Goal: Information Seeking & Learning: Learn about a topic

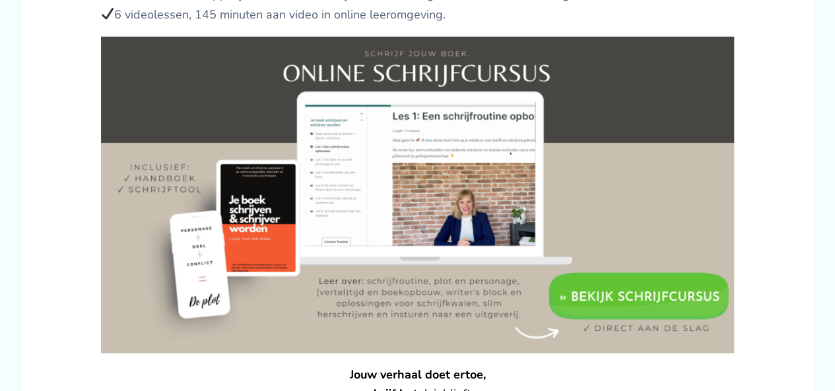
scroll to position [1650, 0]
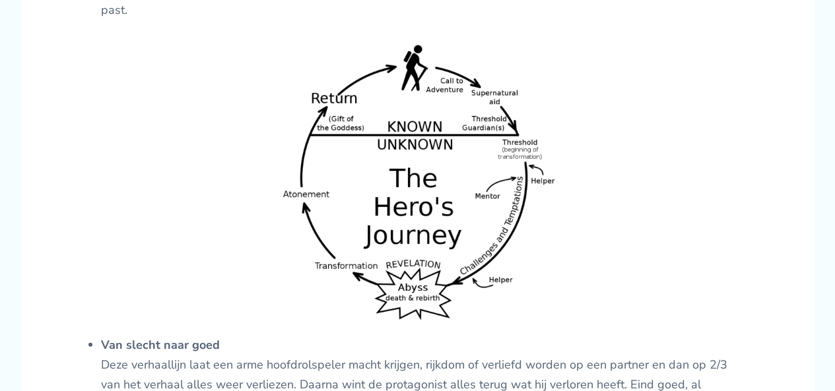
scroll to position [1518, 0]
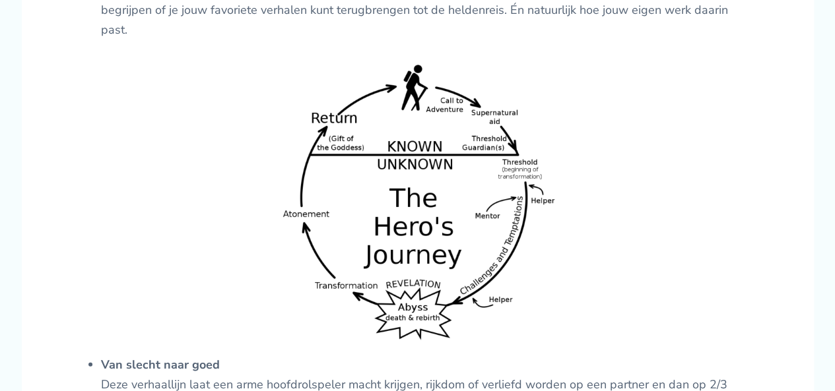
click at [430, 151] on img at bounding box center [417, 200] width 285 height 286
click at [422, 137] on img at bounding box center [417, 200] width 285 height 286
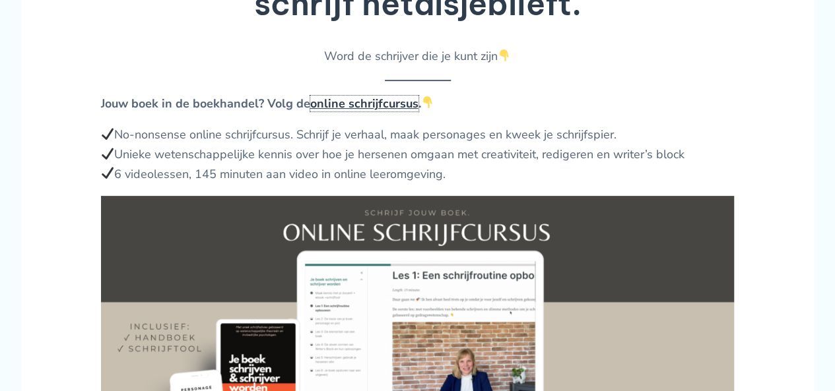
scroll to position [2640, 0]
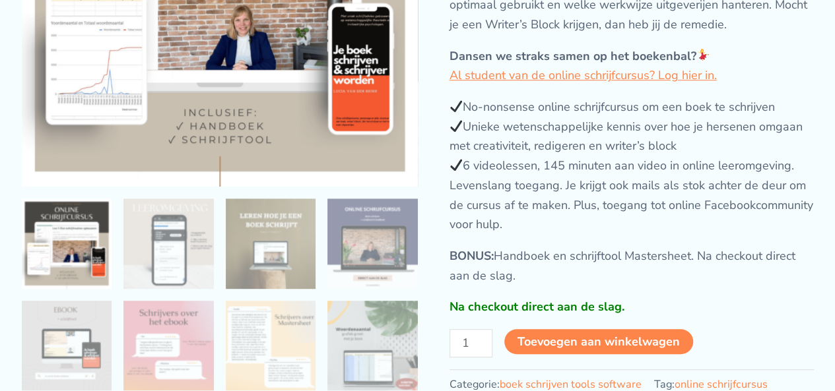
scroll to position [396, 0]
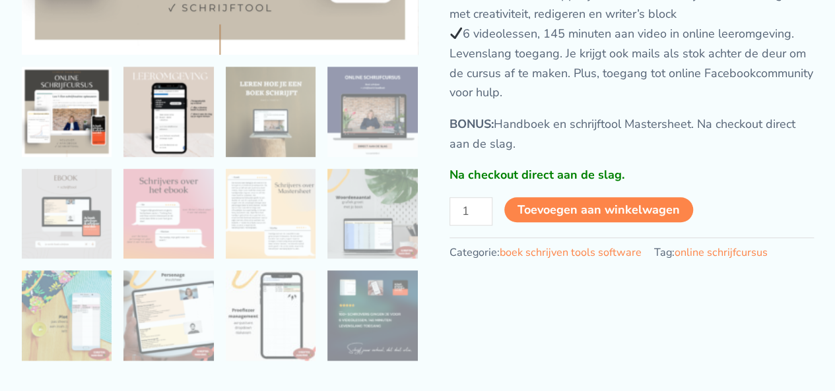
click at [193, 113] on img at bounding box center [168, 112] width 90 height 90
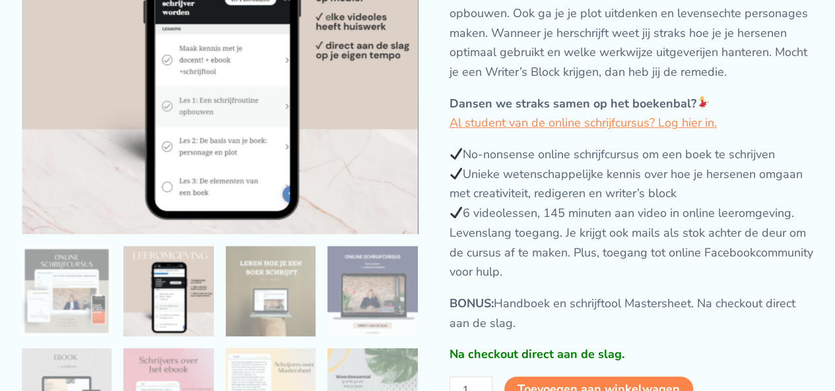
scroll to position [264, 0]
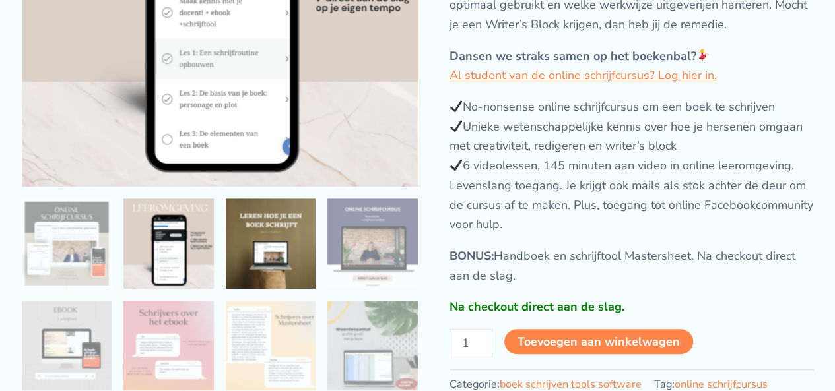
click at [294, 256] on img at bounding box center [271, 244] width 90 height 90
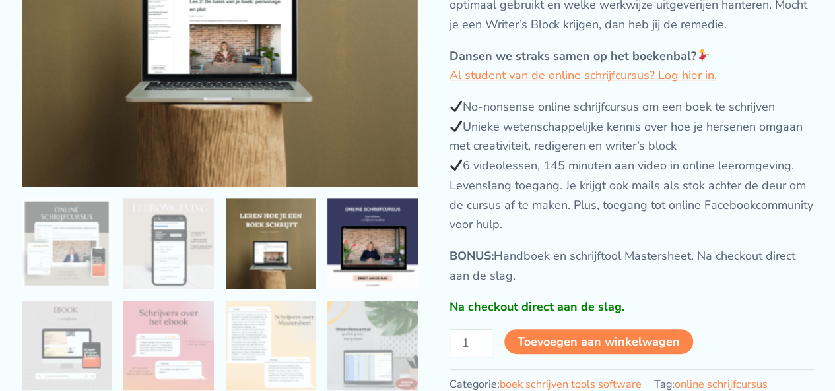
click at [347, 253] on img at bounding box center [372, 244] width 90 height 90
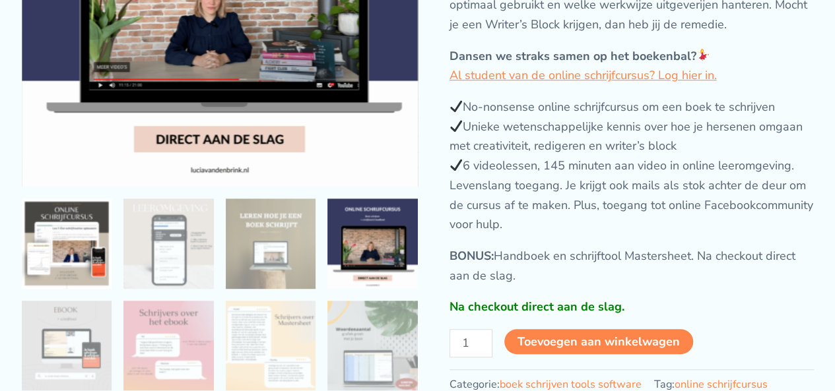
click at [63, 259] on img at bounding box center [67, 244] width 90 height 90
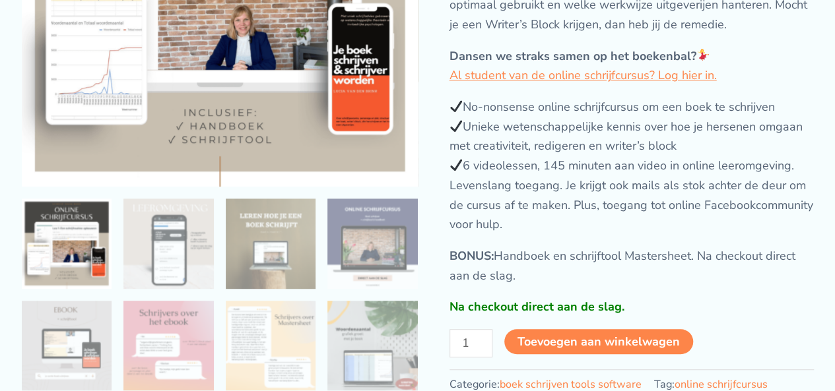
scroll to position [330, 0]
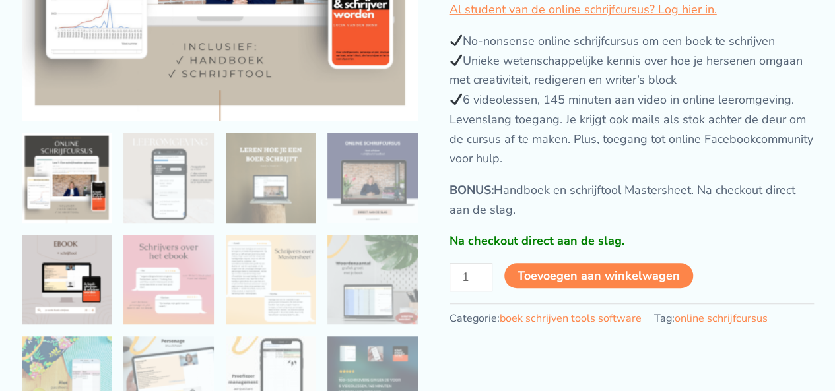
drag, startPoint x: 81, startPoint y: 269, endPoint x: 91, endPoint y: 270, distance: 10.0
click at [81, 270] on img at bounding box center [67, 280] width 90 height 90
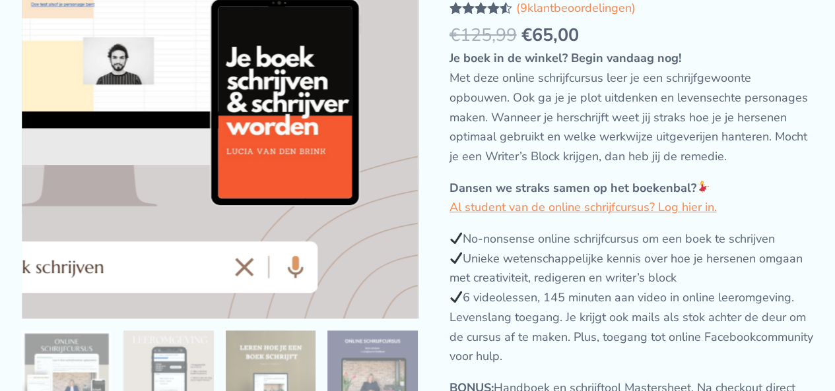
scroll to position [396, 0]
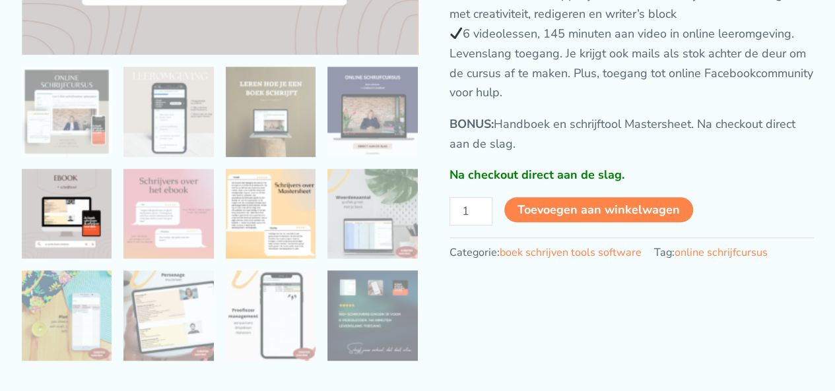
click at [265, 253] on img at bounding box center [271, 214] width 90 height 90
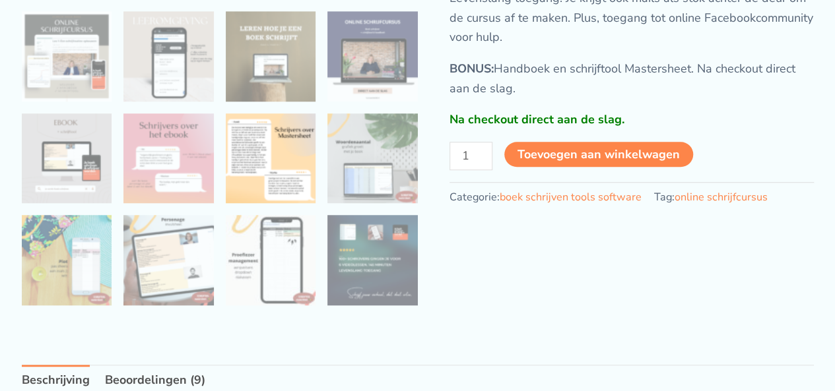
scroll to position [528, 0]
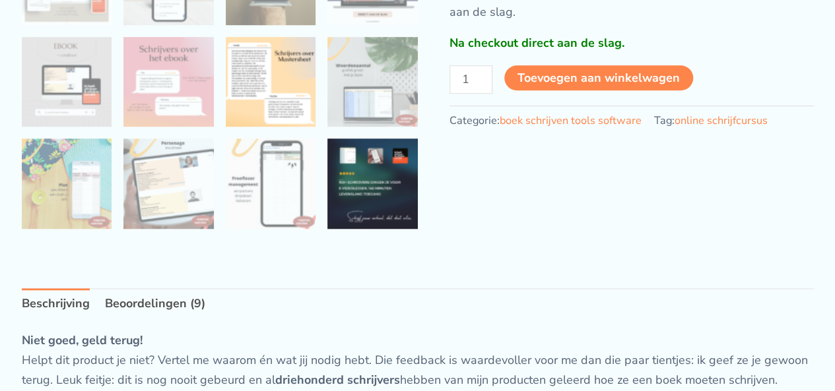
click at [366, 229] on img at bounding box center [372, 184] width 90 height 90
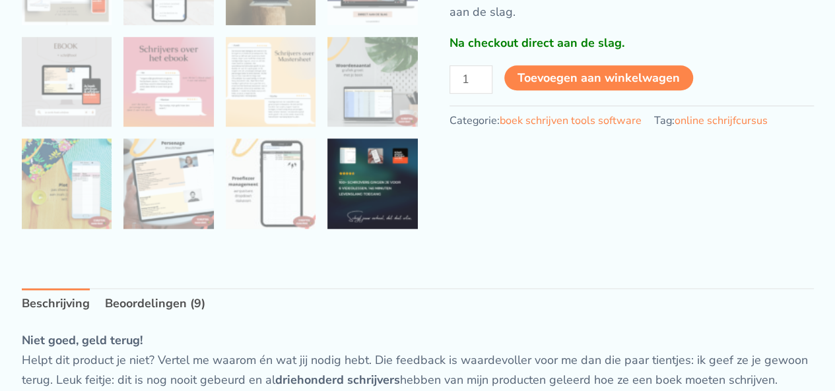
click at [374, 229] on img at bounding box center [372, 184] width 90 height 90
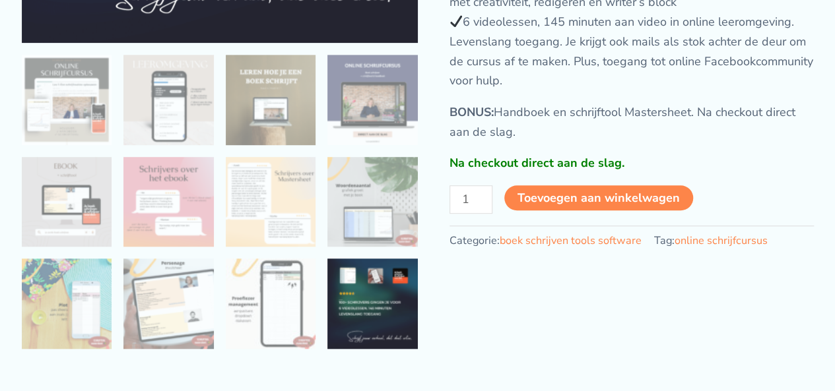
scroll to position [462, 0]
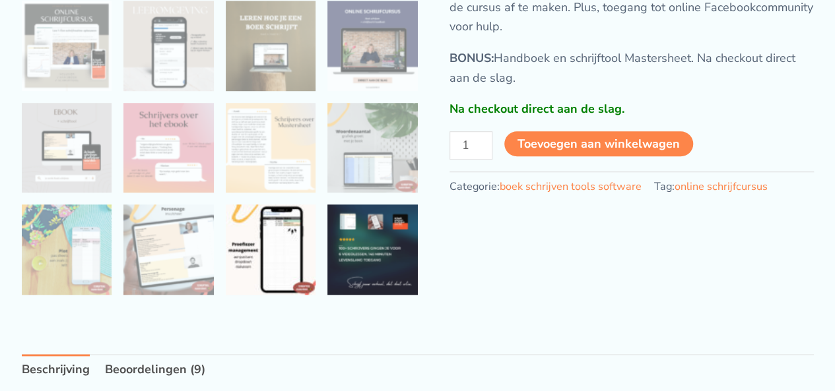
click at [305, 262] on img at bounding box center [271, 250] width 90 height 90
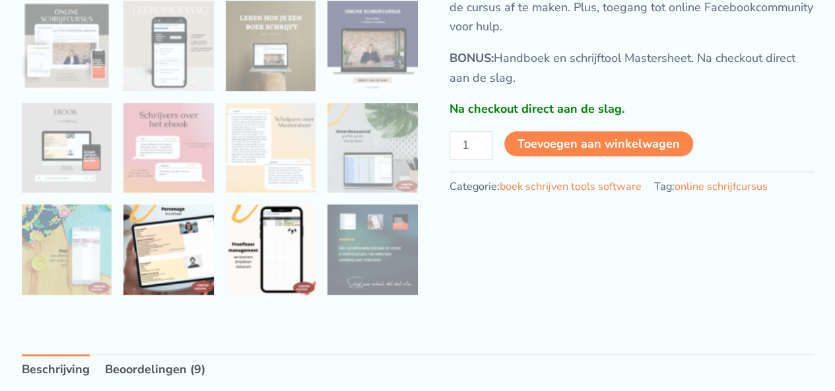
click at [187, 263] on img at bounding box center [168, 250] width 90 height 90
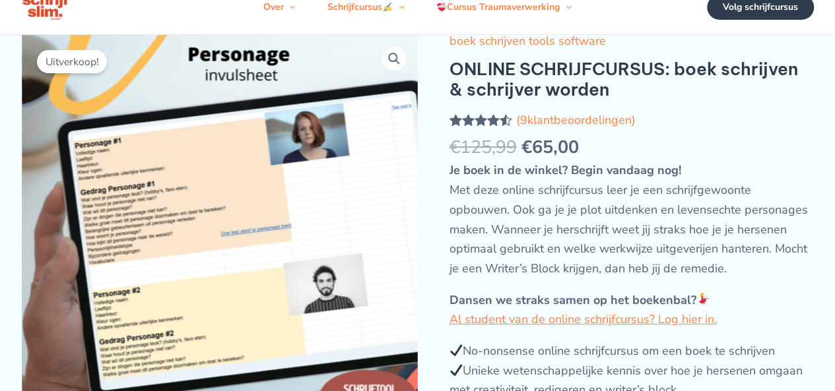
scroll to position [0, 0]
